Goal: Information Seeking & Learning: Learn about a topic

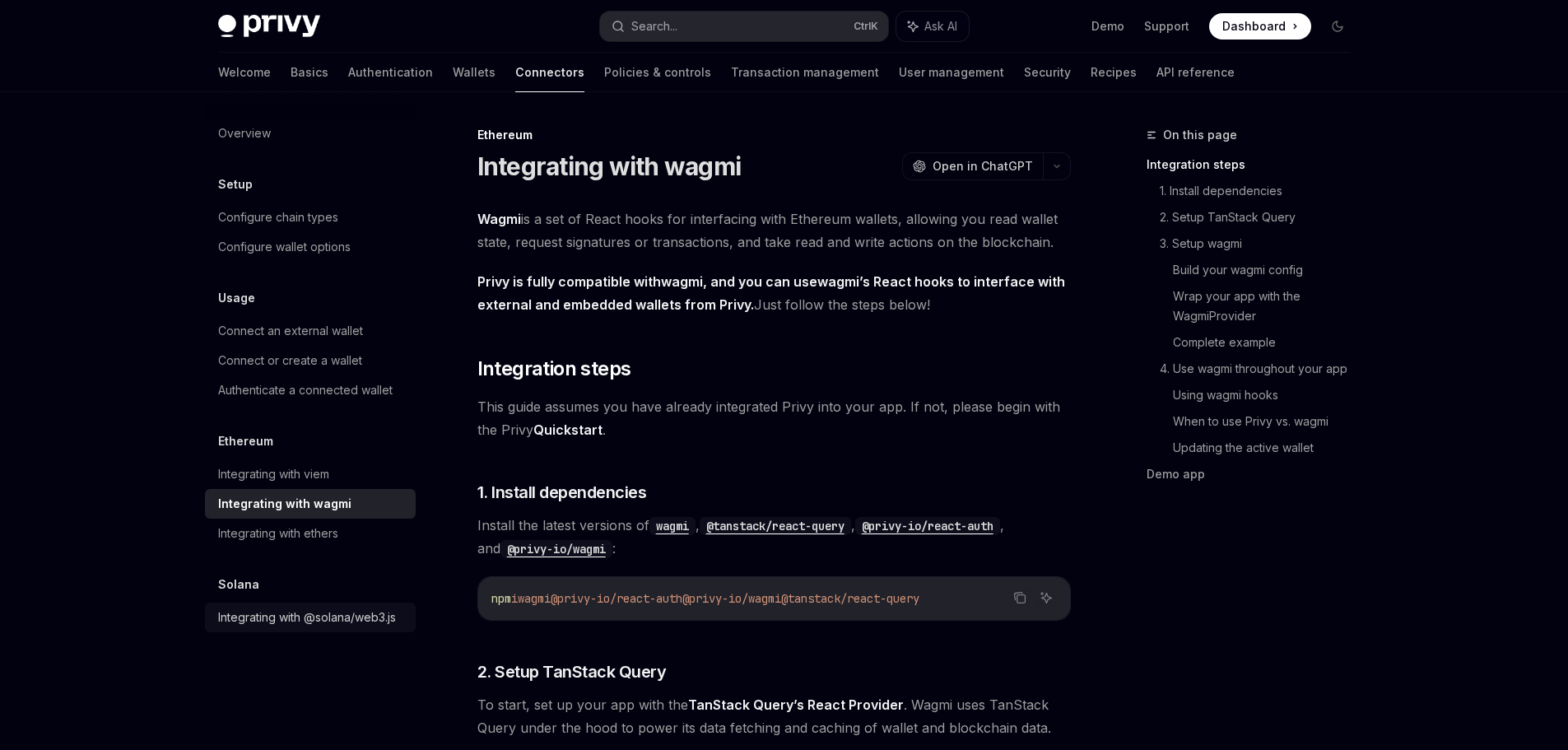
click at [335, 623] on div "Integrating with @solana/web3.js" at bounding box center [306, 617] width 178 height 20
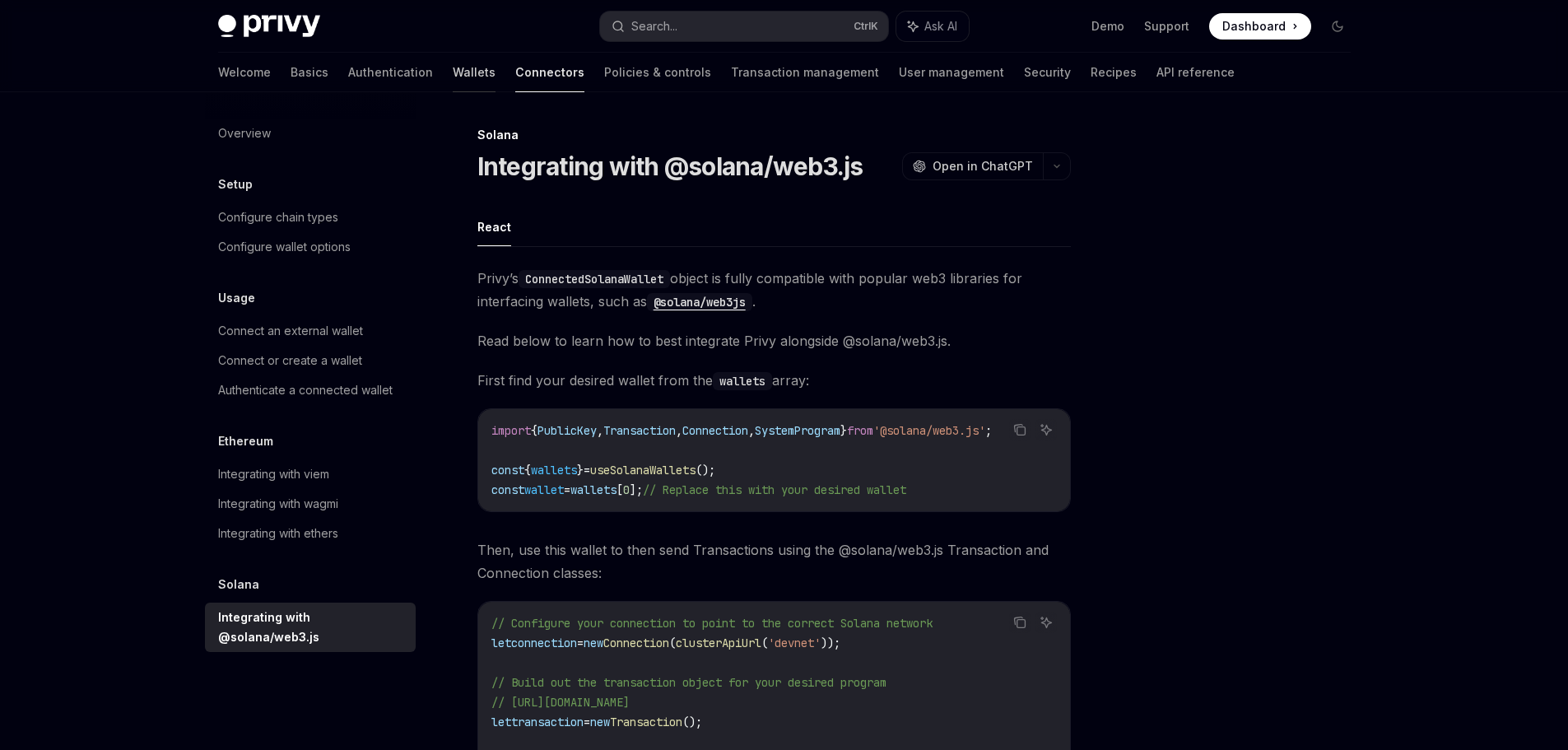
click at [453, 64] on link "Wallets" at bounding box center [474, 72] width 43 height 39
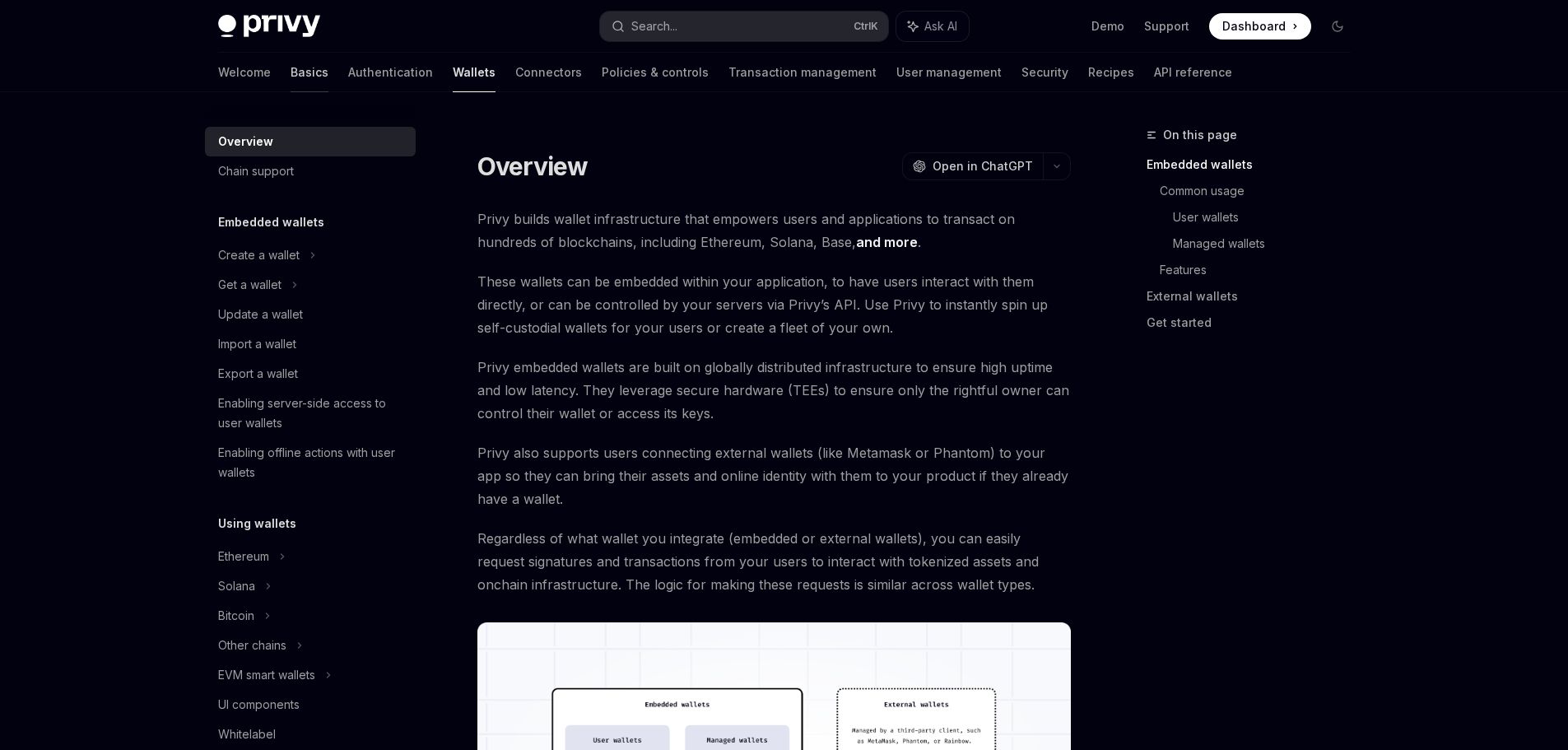
click at [291, 70] on link "Basics" at bounding box center [309, 72] width 37 height 39
type textarea "*"
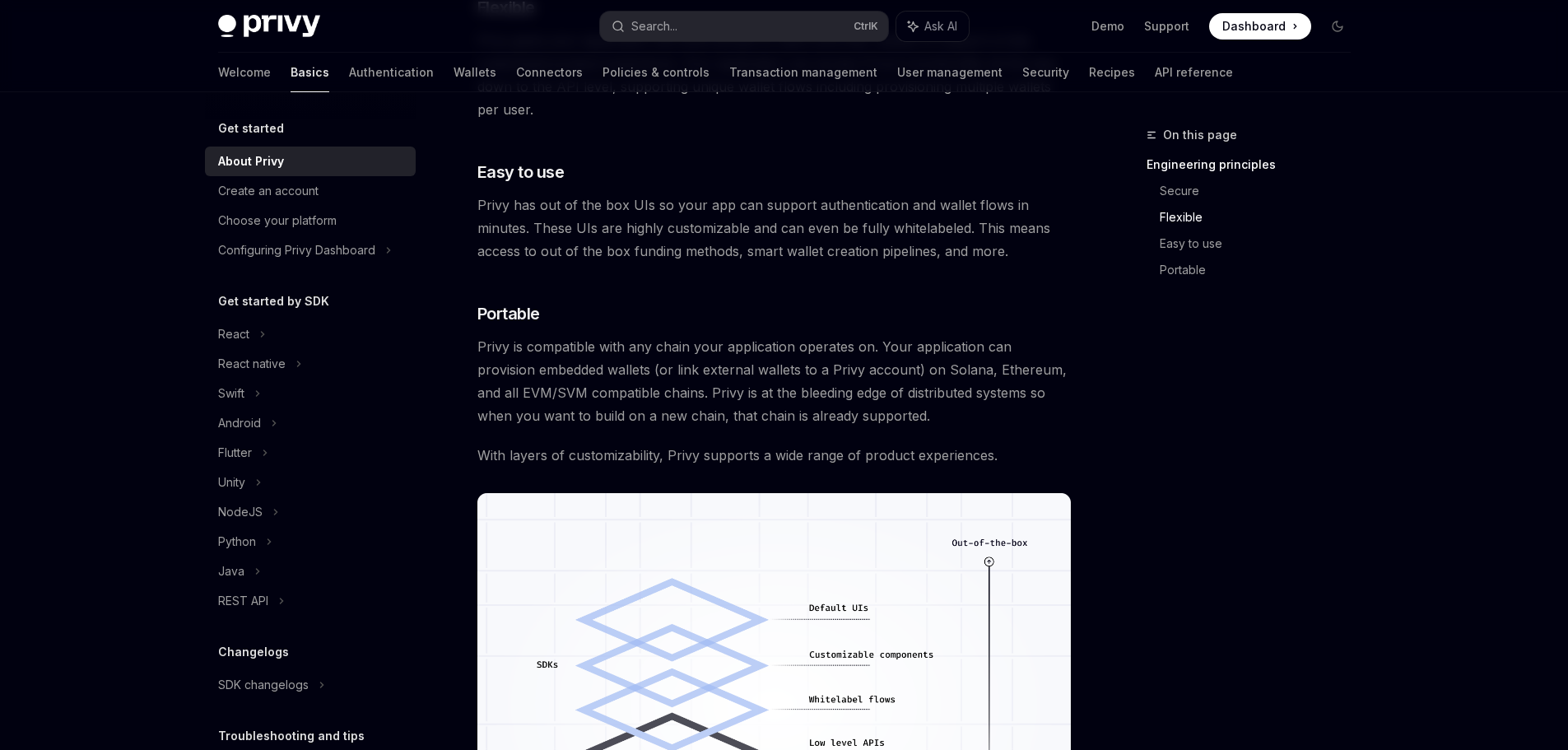
click at [249, 132] on h5 "Get started" at bounding box center [251, 128] width 66 height 20
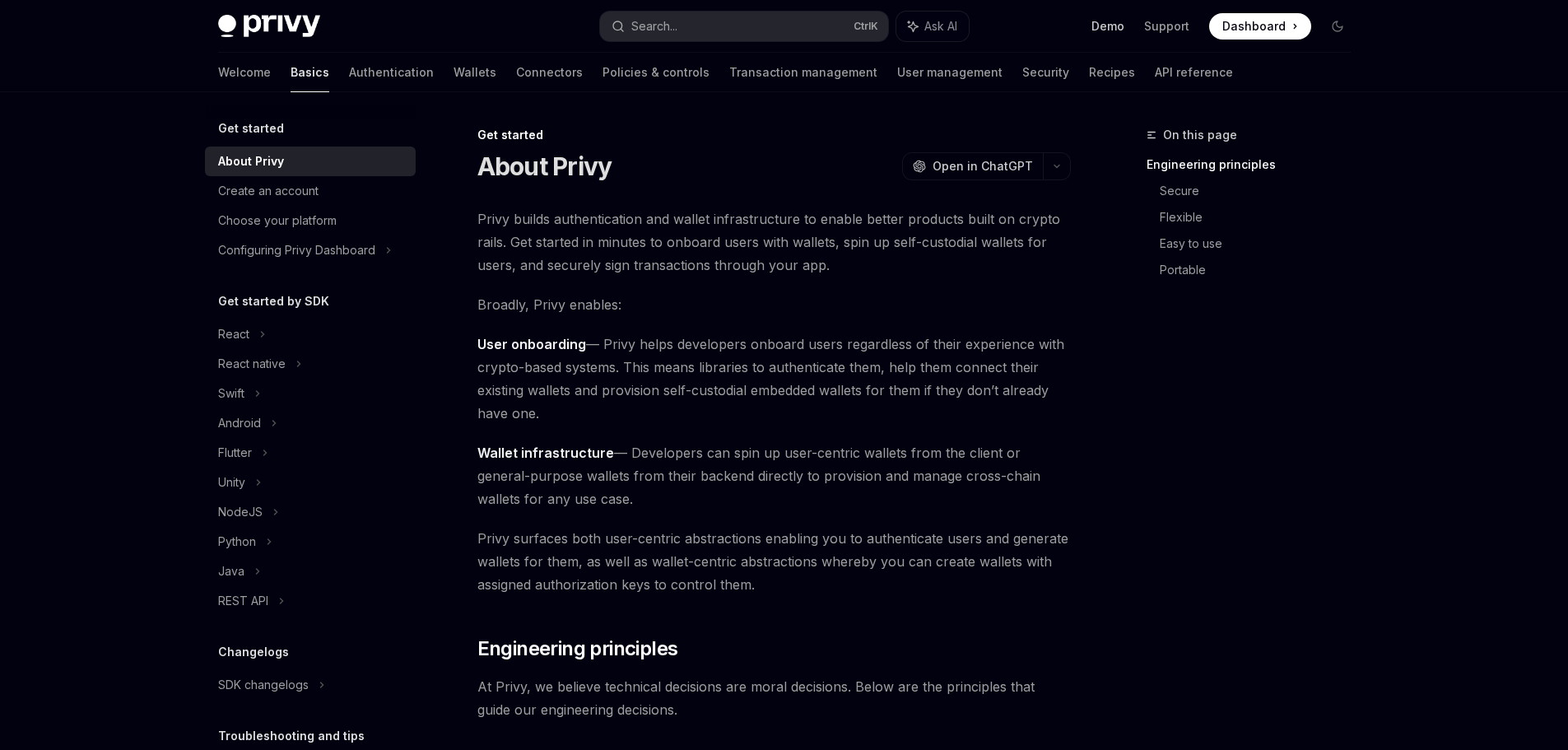
click at [1099, 25] on link "Demo" at bounding box center [1108, 26] width 33 height 16
